Goal: Task Accomplishment & Management: Use online tool/utility

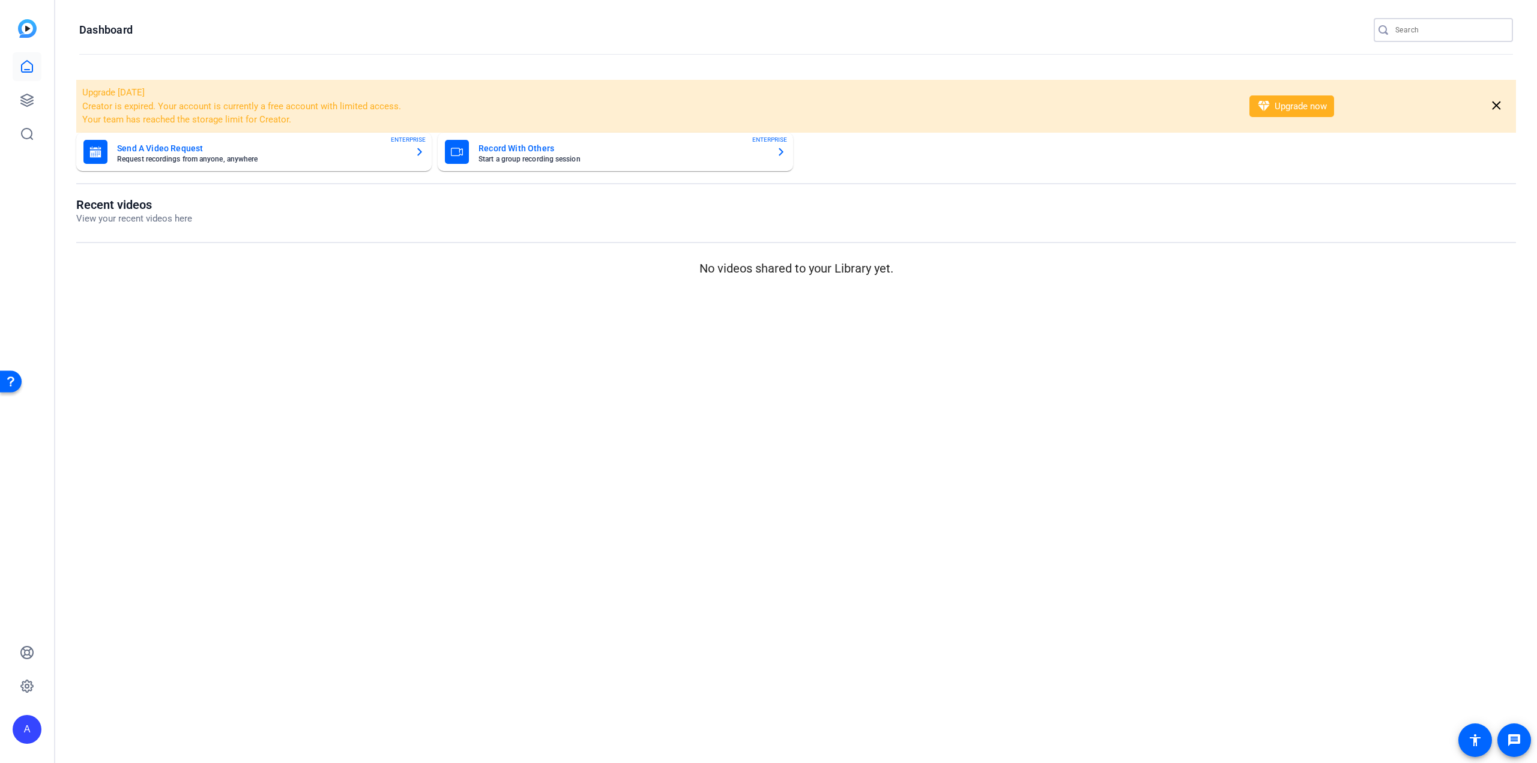
click at [1402, 31] on input "Search" at bounding box center [1450, 30] width 108 height 14
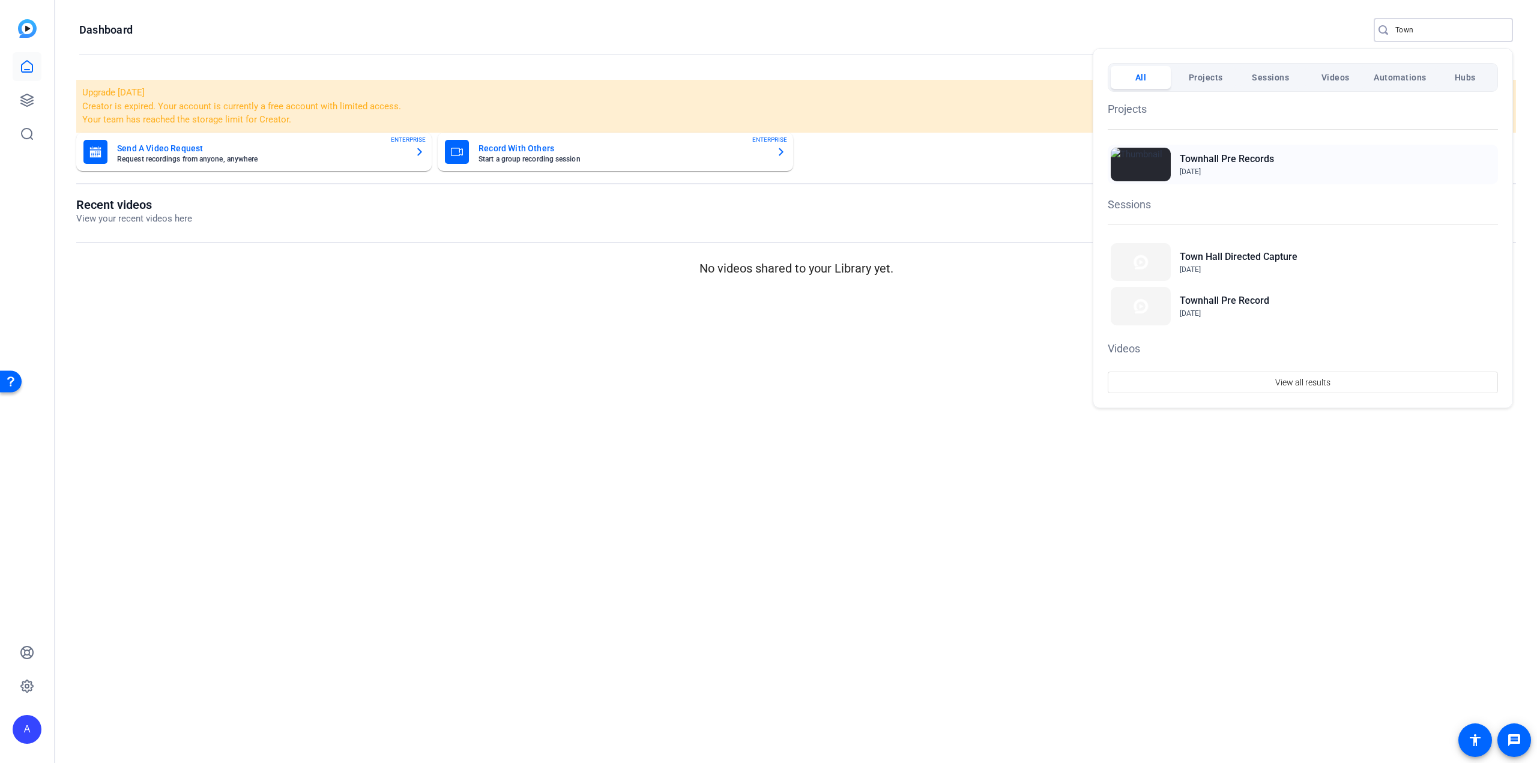
type input "Town"
click at [1265, 158] on h2 "Townhall Pre Records" at bounding box center [1227, 159] width 94 height 14
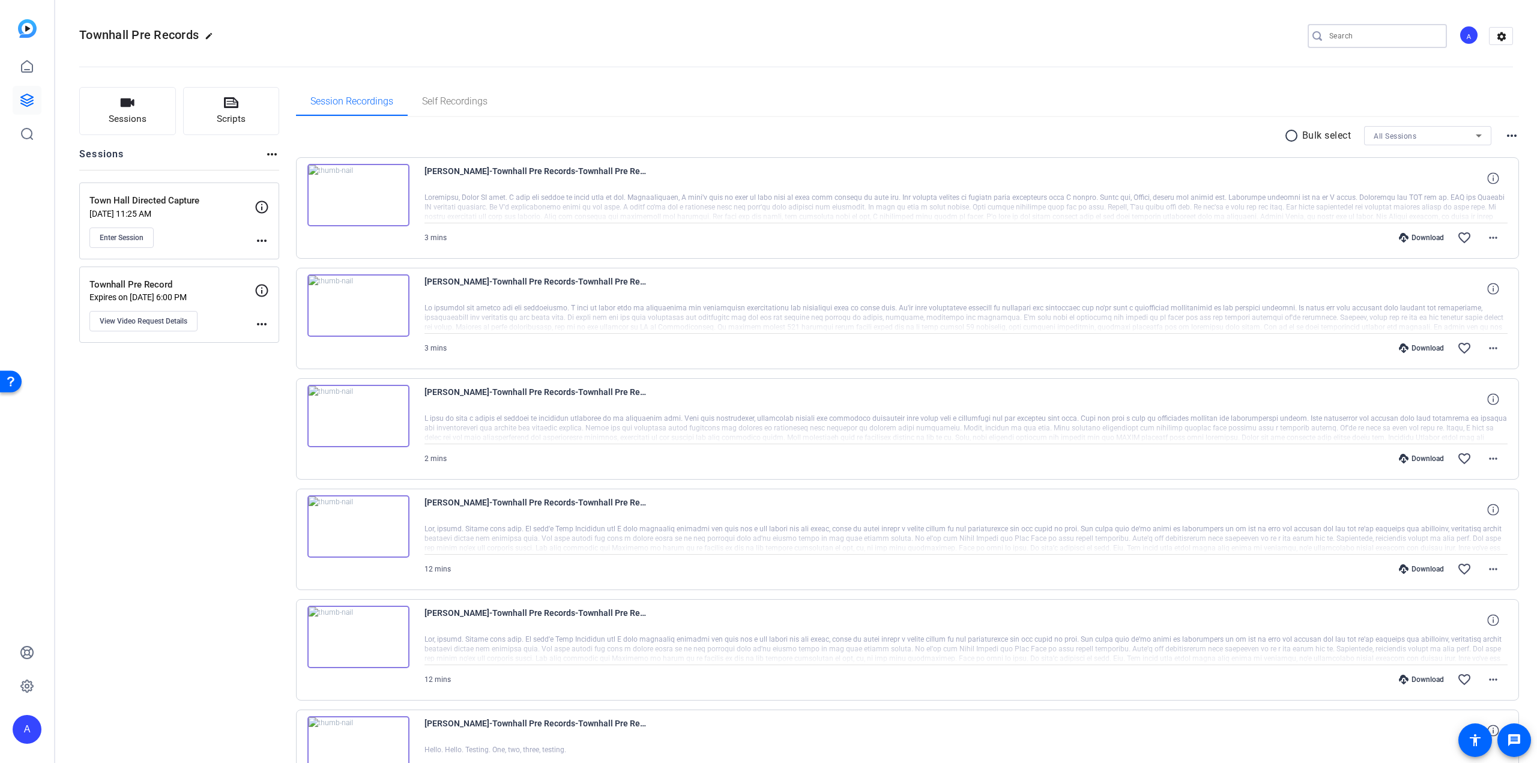
click at [1349, 35] on input "Search" at bounding box center [1384, 36] width 108 height 14
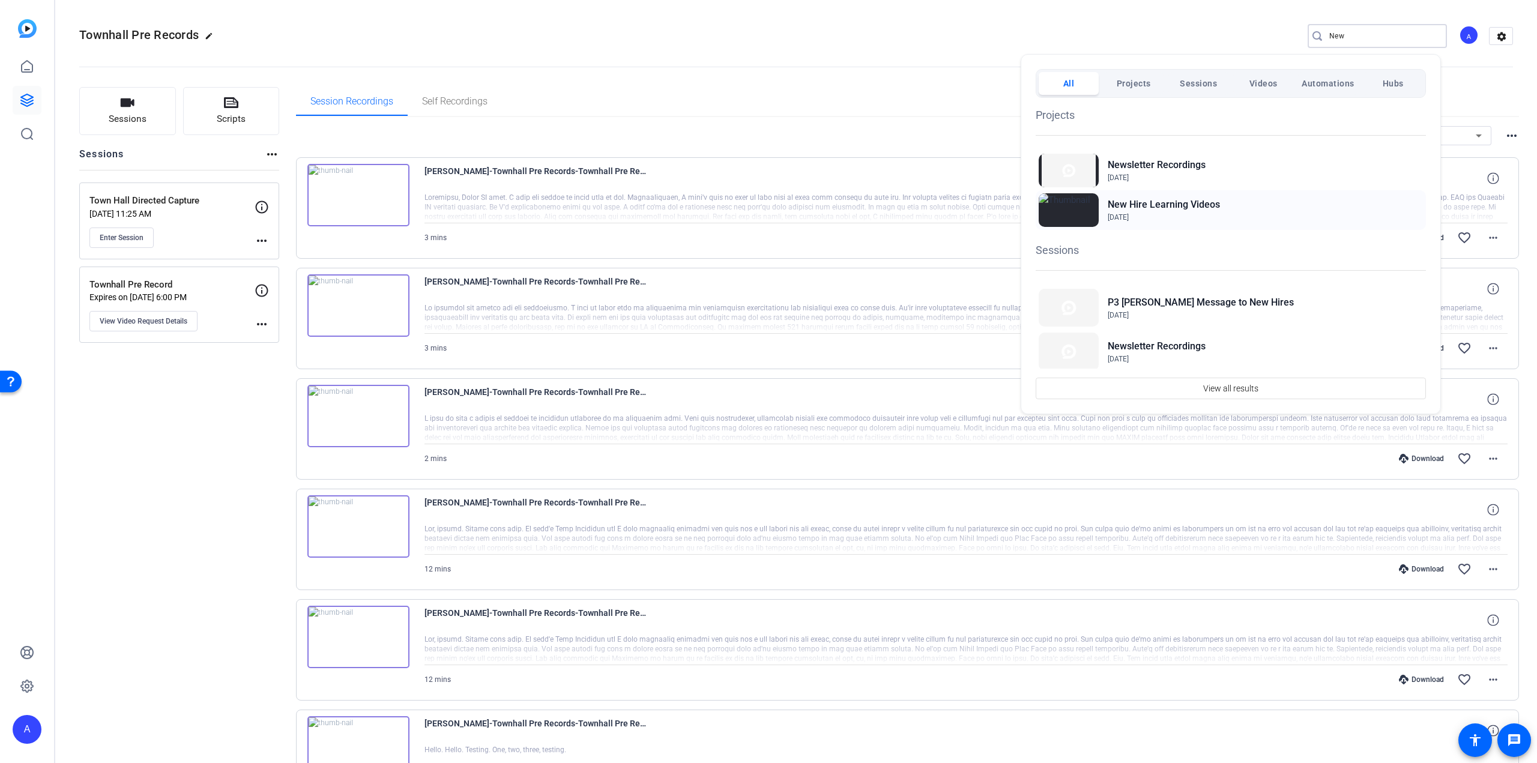
type input "New"
click at [1176, 202] on h2 "New Hire Learning Videos" at bounding box center [1164, 205] width 112 height 14
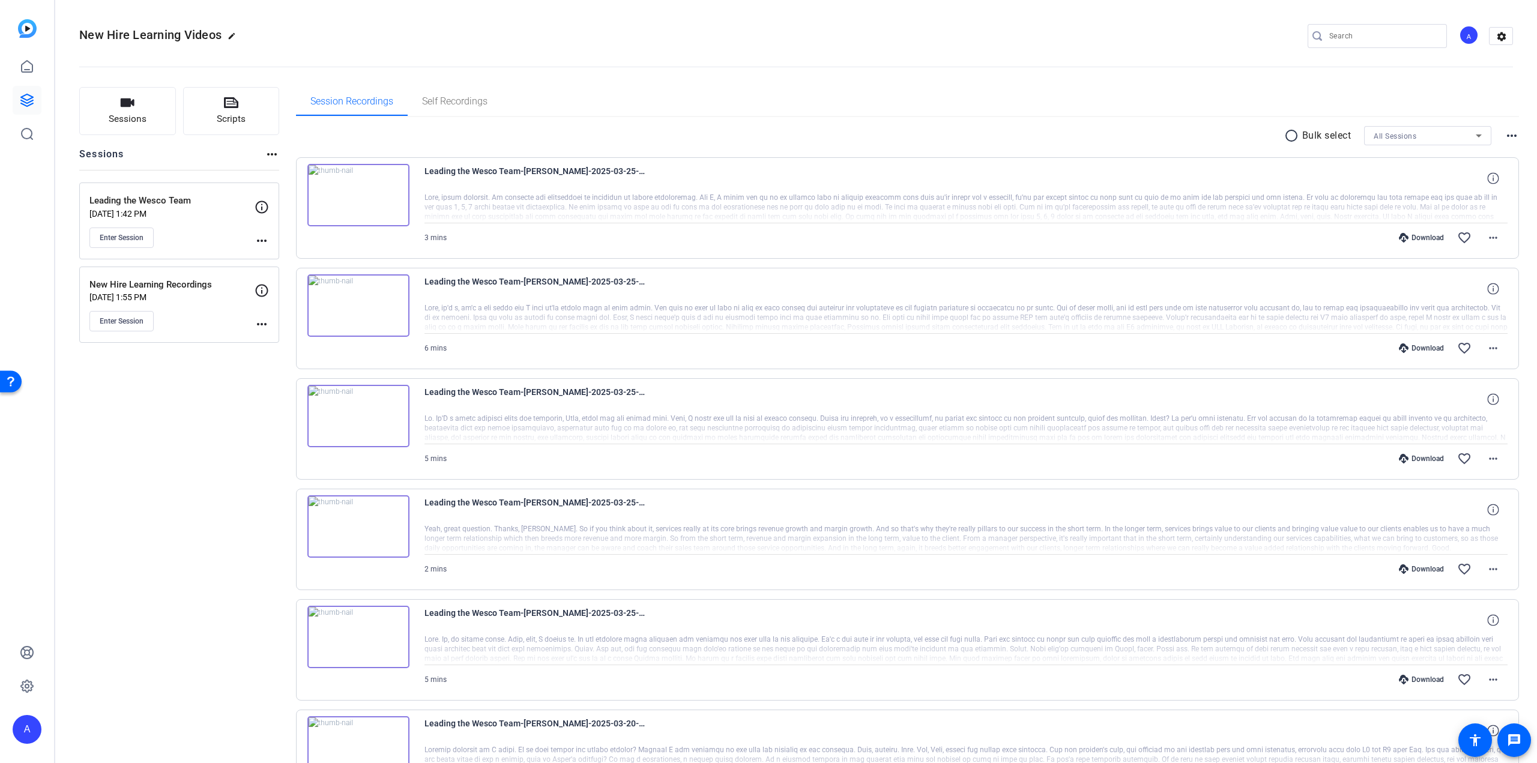
click at [150, 285] on p "New Hire Learning Recordings" at bounding box center [171, 285] width 165 height 14
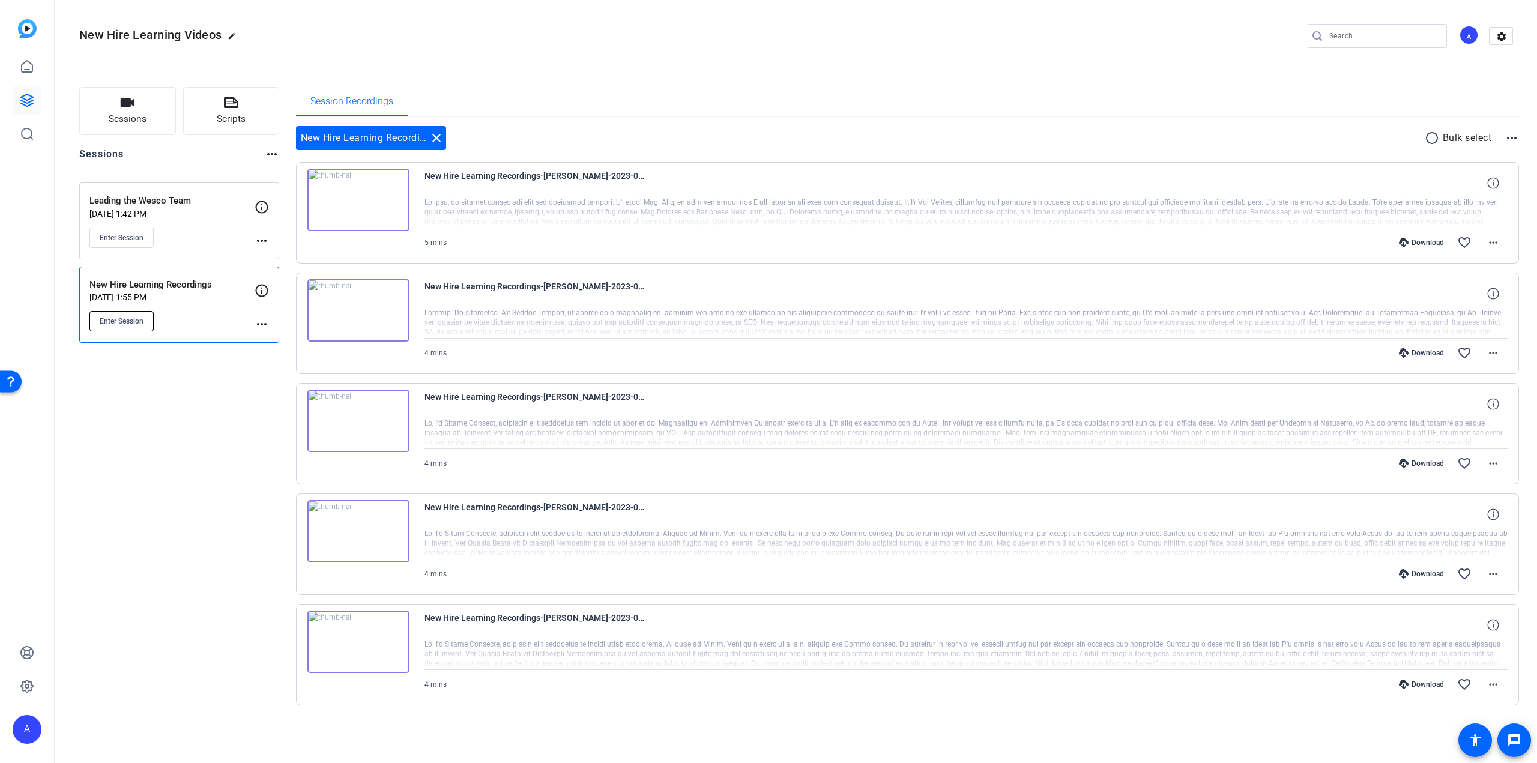
click at [141, 321] on span "Enter Session" at bounding box center [122, 321] width 44 height 10
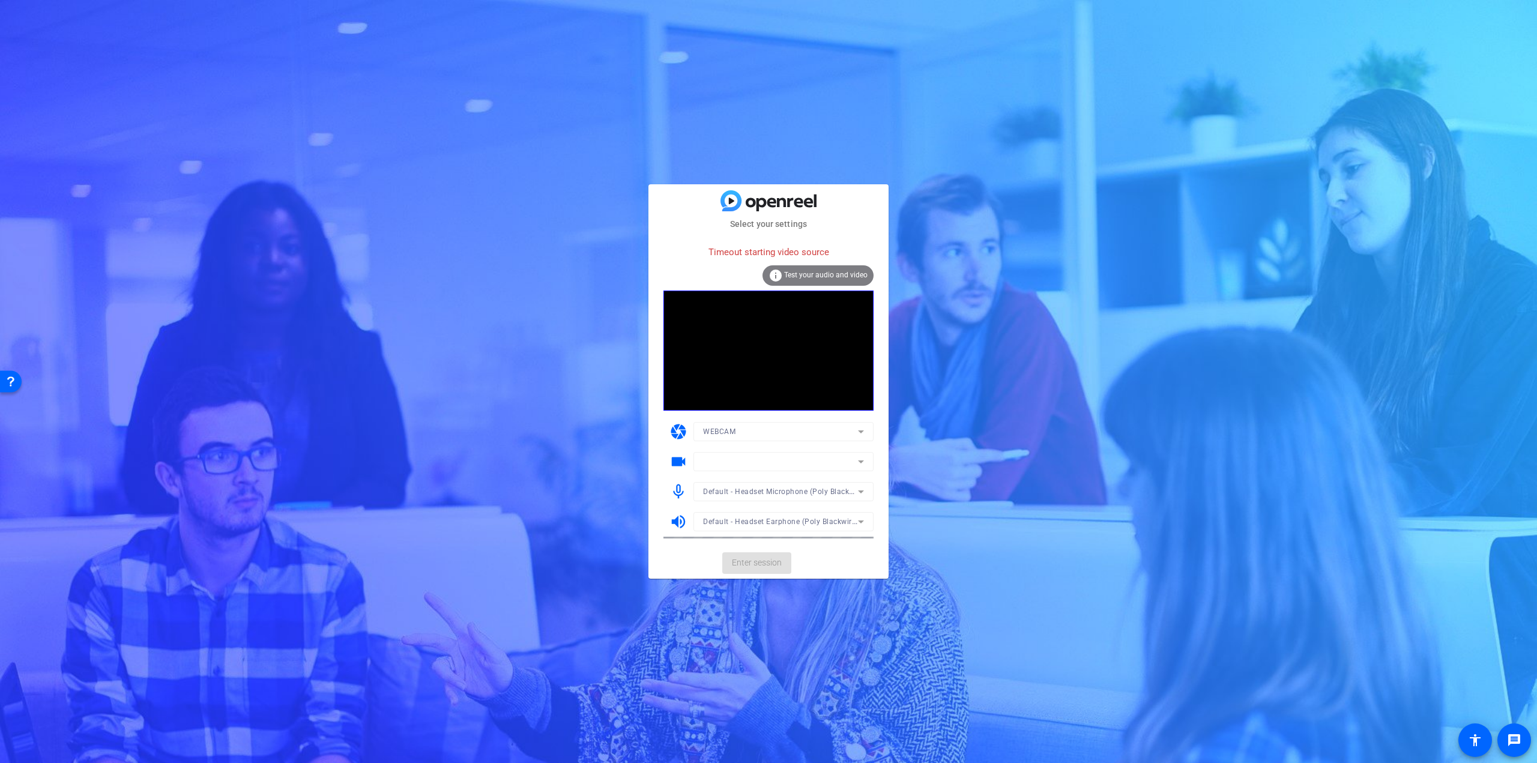
click at [860, 464] on mat-form-field at bounding box center [784, 461] width 180 height 19
click at [1302, 456] on div "Select your settings Timeout starting video source info Test your audio and vid…" at bounding box center [768, 381] width 1537 height 763
click at [862, 464] on icon at bounding box center [861, 462] width 14 height 14
click at [761, 483] on span "NDI Webcam Video 1" at bounding box center [739, 486] width 73 height 14
click at [862, 461] on icon at bounding box center [861, 462] width 14 height 14
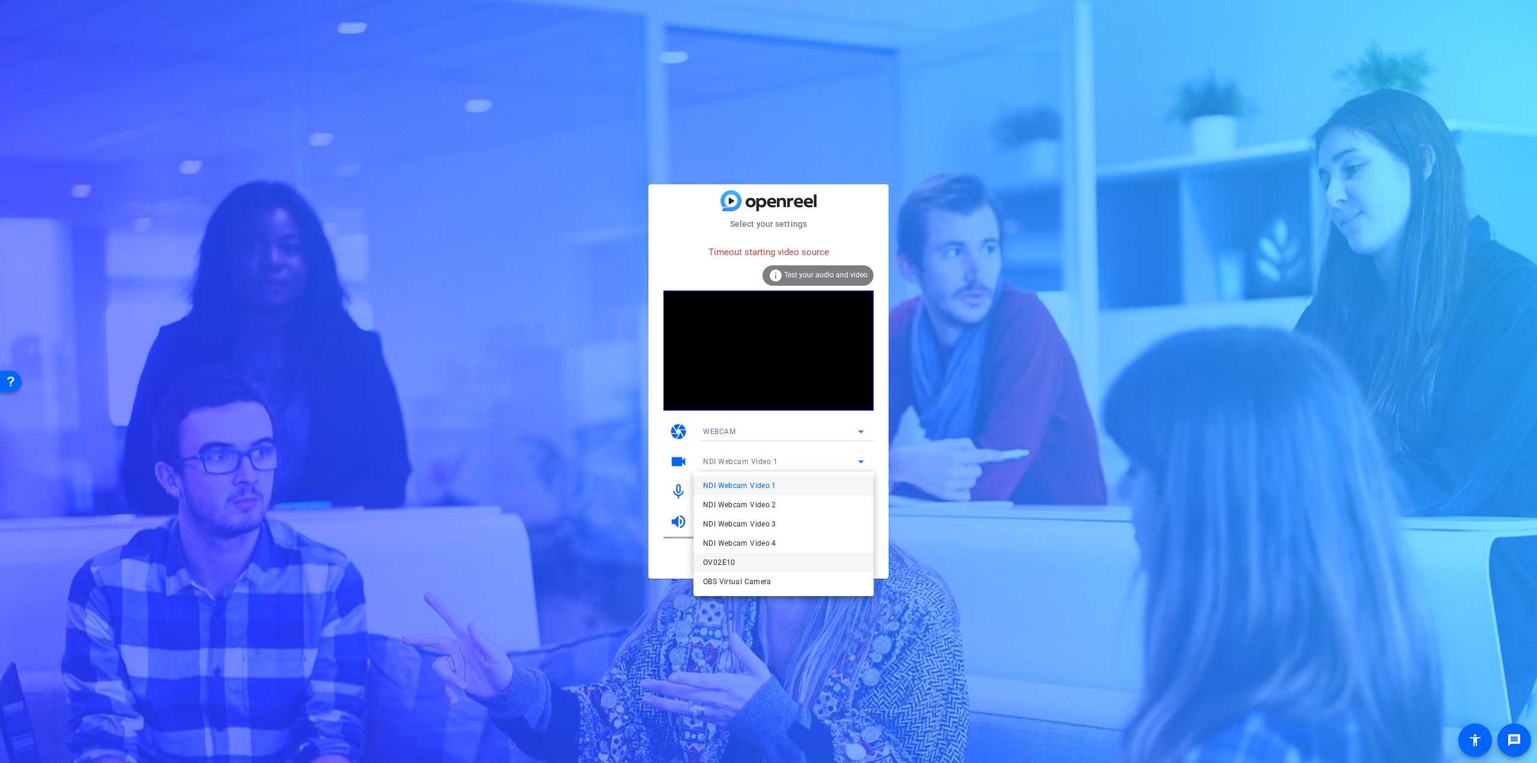
click at [750, 563] on mat-option "OV02E10" at bounding box center [784, 562] width 180 height 19
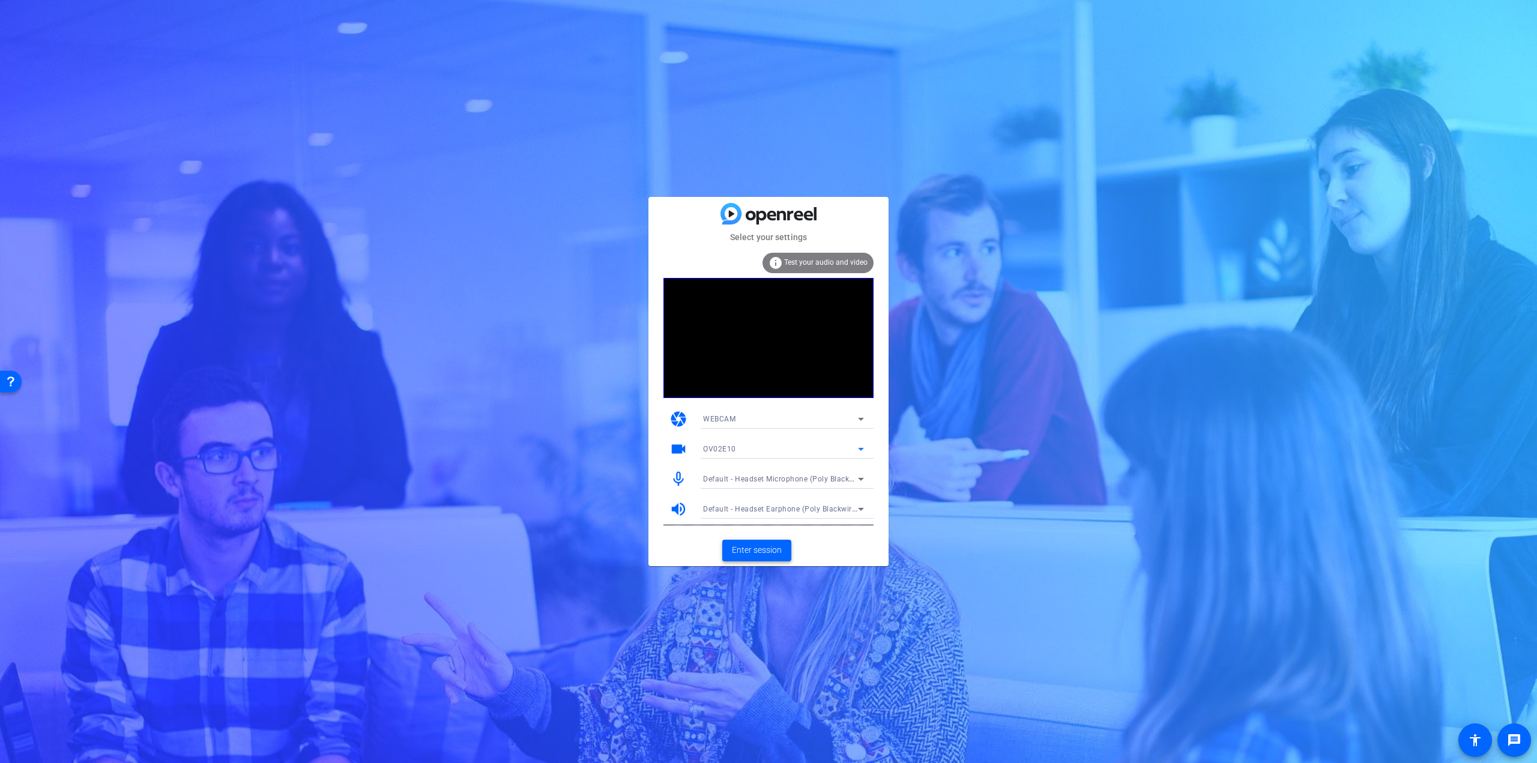
click at [771, 549] on span "Enter session" at bounding box center [757, 550] width 50 height 13
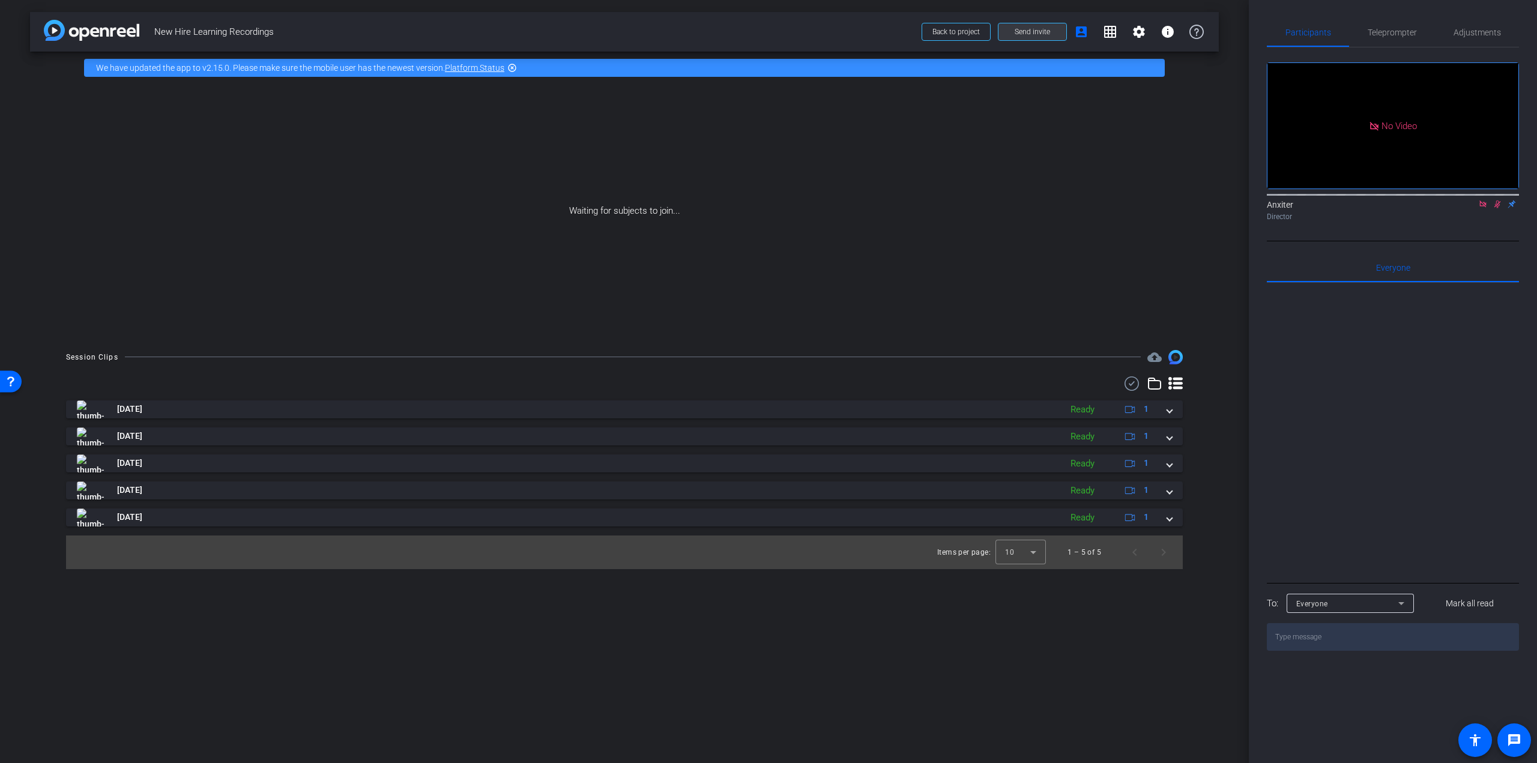
click at [1015, 29] on span "Send invite" at bounding box center [1032, 32] width 35 height 10
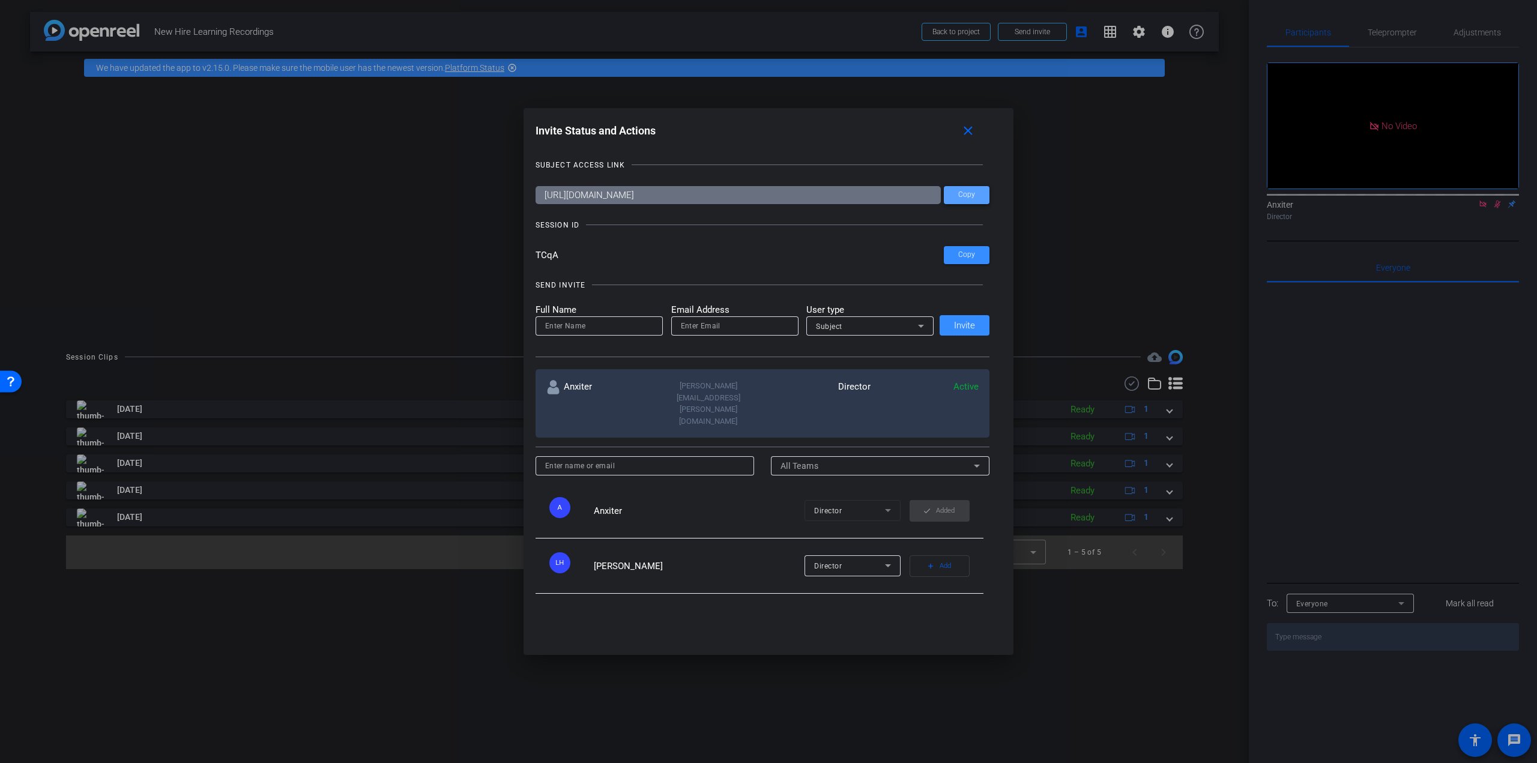
click at [973, 197] on span at bounding box center [967, 195] width 46 height 29
